Goal: Transaction & Acquisition: Purchase product/service

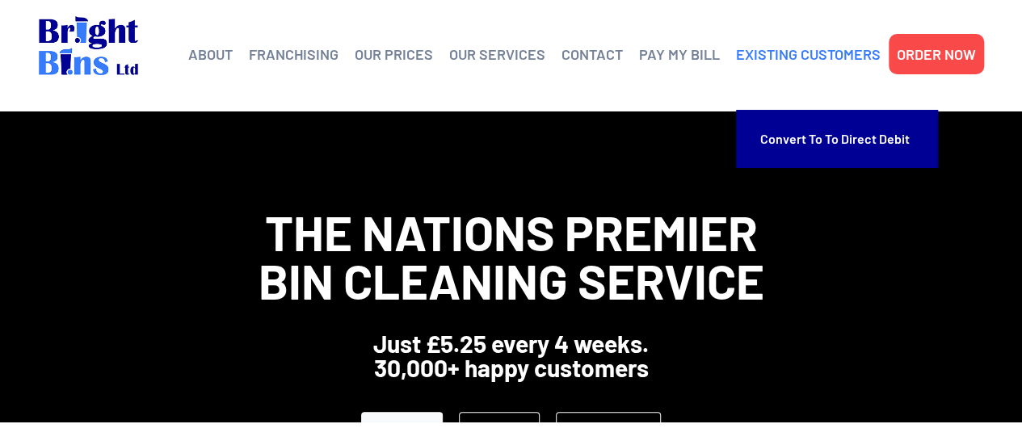
click at [803, 57] on link "EXISTING CUSTOMERS" at bounding box center [808, 54] width 145 height 24
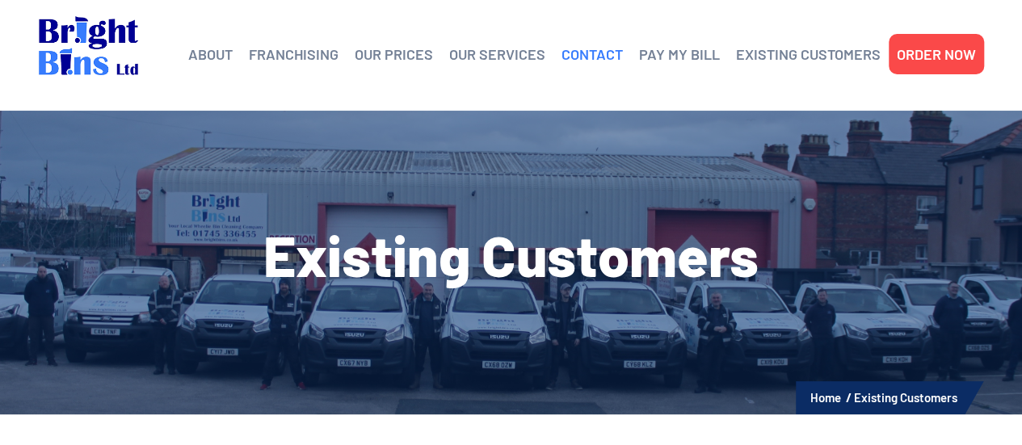
click at [601, 60] on link "CONTACT" at bounding box center [591, 54] width 61 height 24
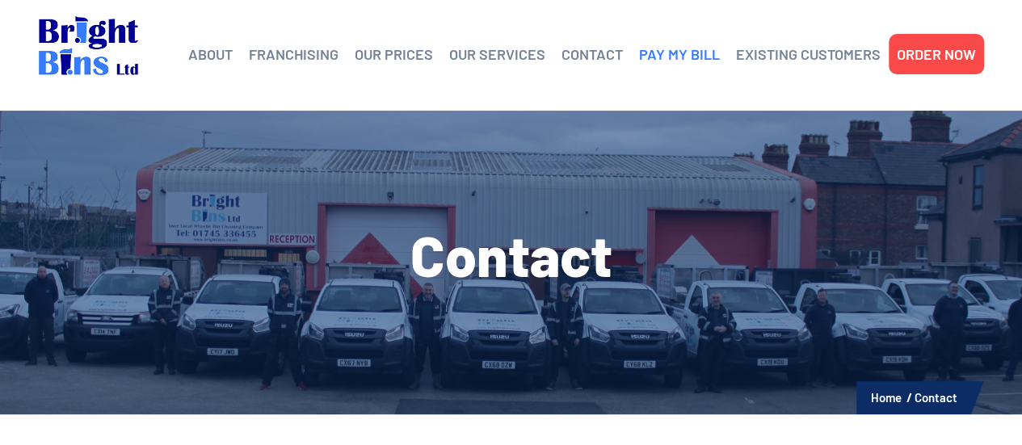
click at [676, 60] on link "PAY MY BILL" at bounding box center [679, 54] width 81 height 24
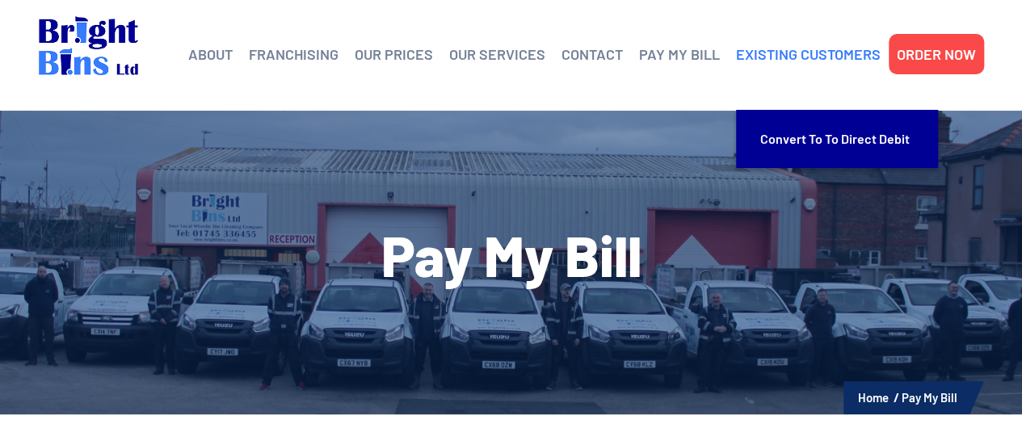
click at [811, 64] on link "EXISTING CUSTOMERS" at bounding box center [808, 54] width 145 height 24
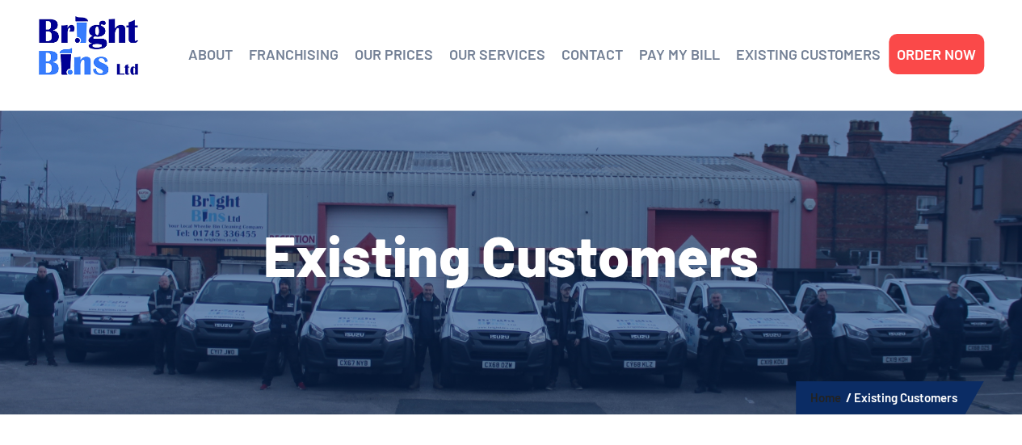
click at [838, 404] on link "Home" at bounding box center [825, 397] width 31 height 15
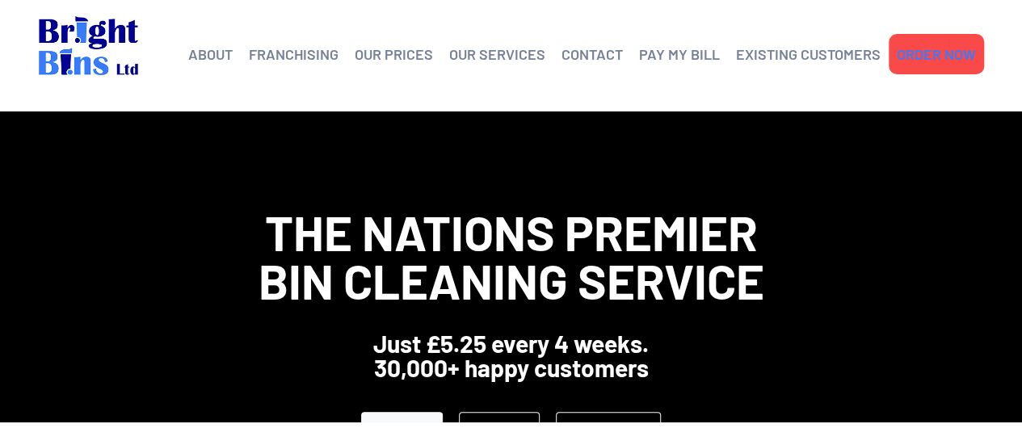
click at [940, 66] on li "ORDER NOW" at bounding box center [935, 54] width 95 height 40
drag, startPoint x: 935, startPoint y: 61, endPoint x: 1003, endPoint y: 60, distance: 67.8
click at [1003, 60] on div "ABOUT Helping the Environment Franchising Bright Bins Frequently Asked Question…" at bounding box center [511, 55] width 1022 height 111
click at [957, 64] on link "ORDER NOW" at bounding box center [936, 54] width 79 height 24
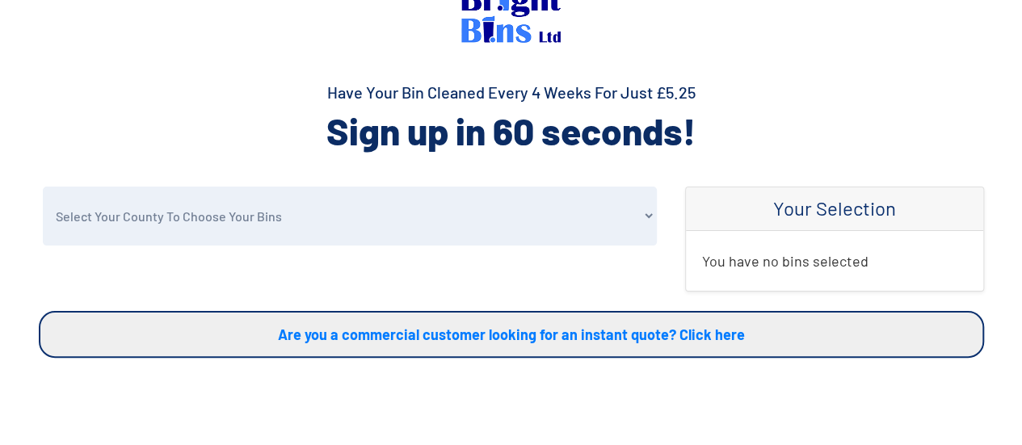
click at [222, 212] on select "Select Your County To Choose Your Bins [GEOGRAPHIC_DATA] [GEOGRAPHIC_DATA] [GEO…" at bounding box center [350, 216] width 614 height 59
select select "Wrexham"
click at [43, 187] on select "Select Your County To Choose Your Bins [GEOGRAPHIC_DATA] [GEOGRAPHIC_DATA] [GEO…" at bounding box center [350, 216] width 614 height 59
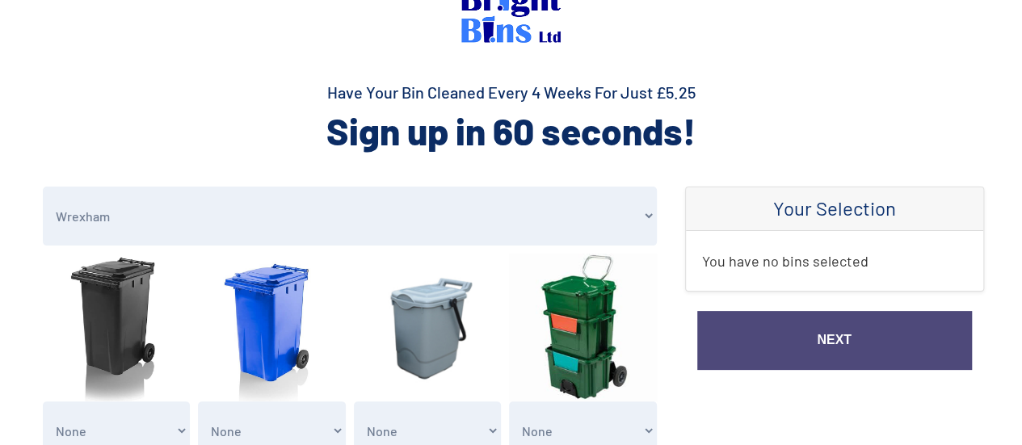
click at [800, 319] on link "Next" at bounding box center [834, 340] width 275 height 59
click at [817, 337] on link "Next" at bounding box center [834, 340] width 275 height 59
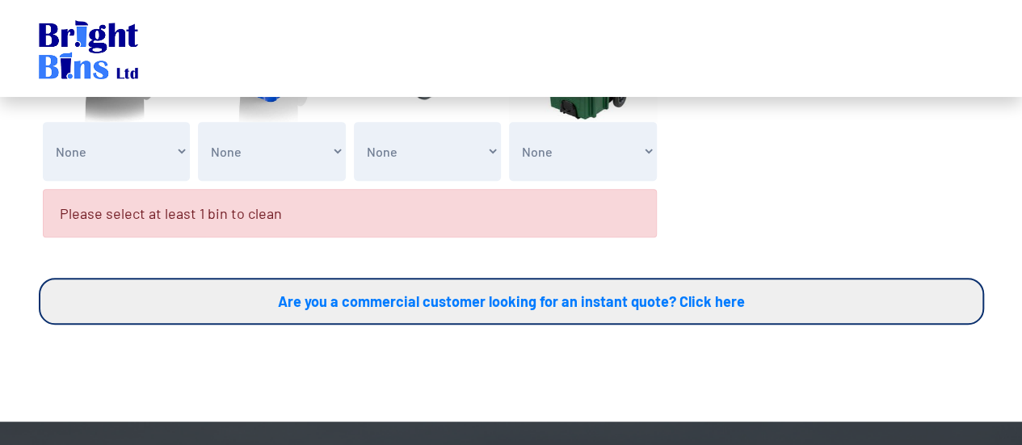
scroll to position [309, 0]
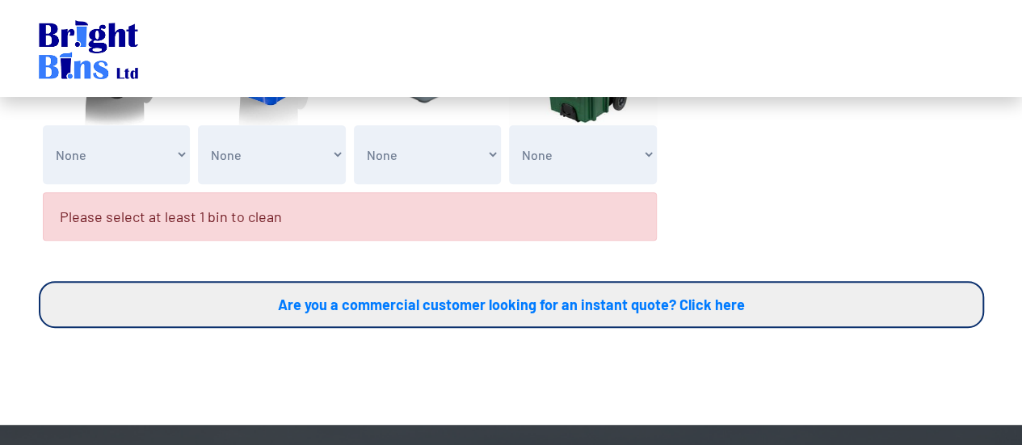
click at [168, 165] on select "None General Waste Bin - X1 (£5.25) General Waste Bin - X2 (£10.50) General Was…" at bounding box center [117, 154] width 148 height 59
select select "1"
click at [43, 125] on select "None General Waste Bin - X1 (£5.25) General Waste Bin - X2 (£10.50) General Was…" at bounding box center [117, 154] width 148 height 59
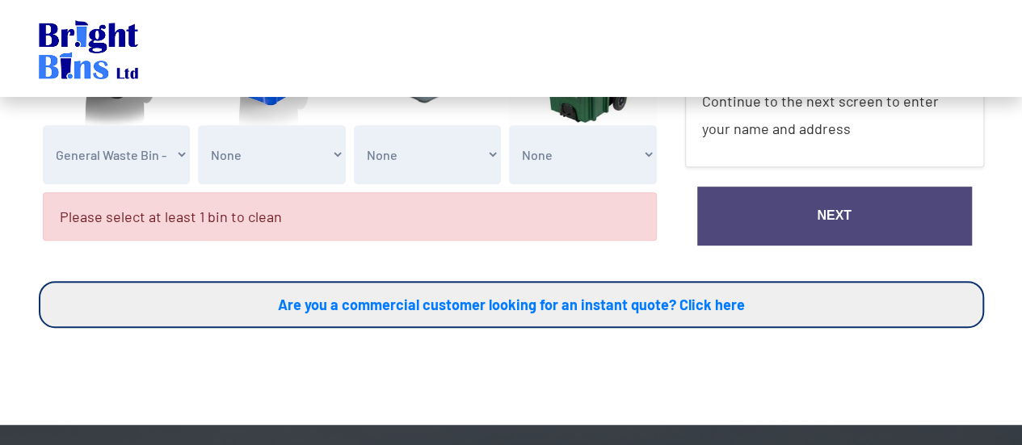
click at [792, 212] on link "Next" at bounding box center [834, 216] width 275 height 59
